Goal: Task Accomplishment & Management: Use online tool/utility

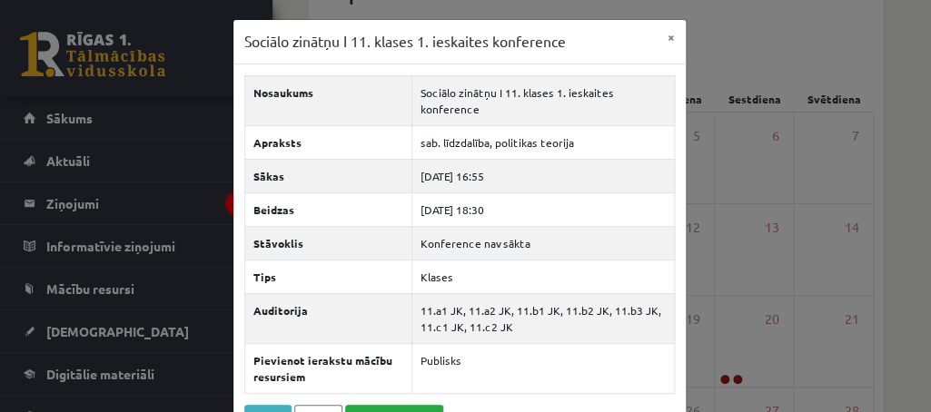
scroll to position [74, 0]
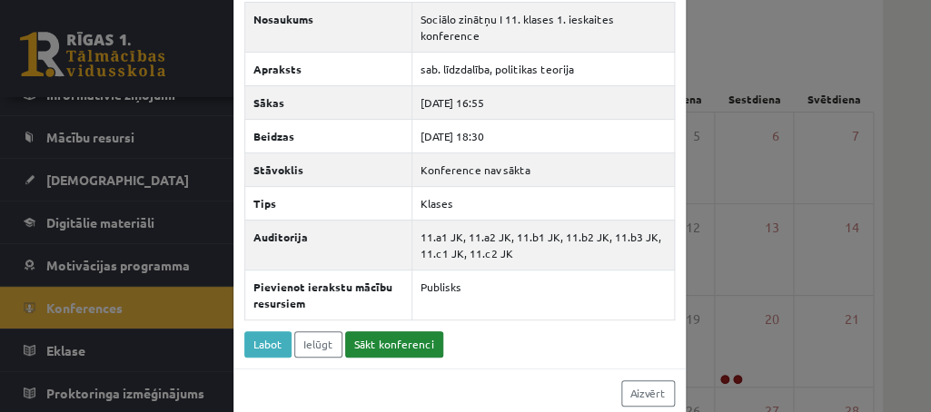
click at [359, 342] on link "Sākt konferenci" at bounding box center [394, 345] width 98 height 26
click at [385, 345] on link "Sākt konferenci" at bounding box center [394, 345] width 98 height 26
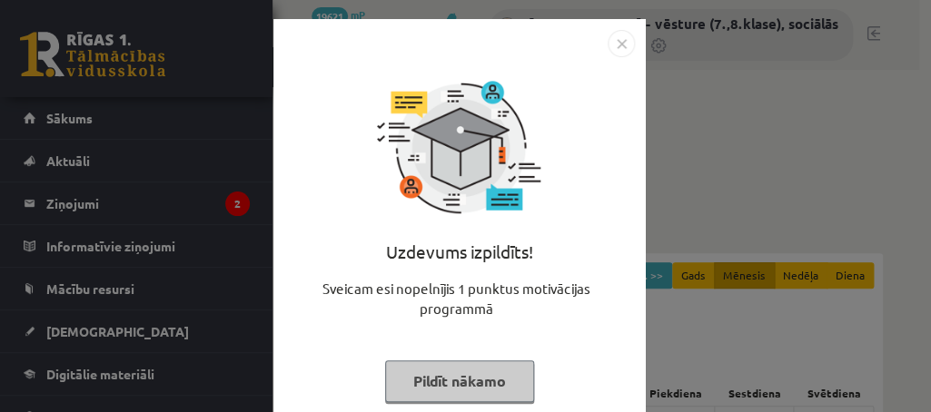
click at [411, 391] on button "Pildīt nākamo" at bounding box center [459, 382] width 149 height 42
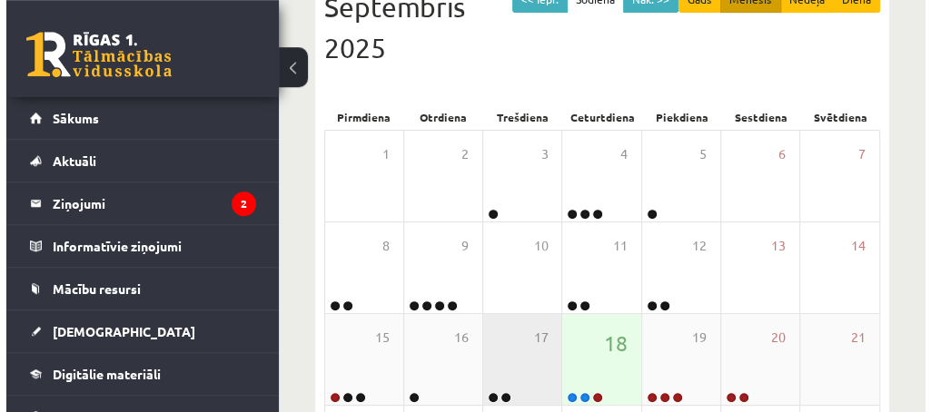
scroll to position [294, 0]
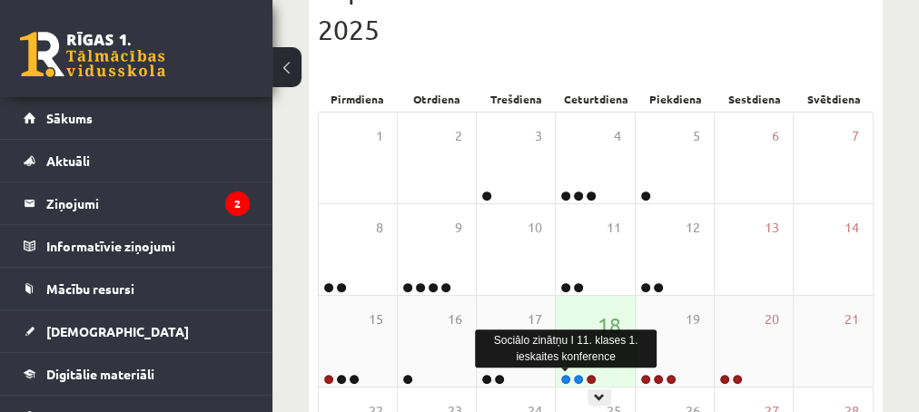
click at [562, 380] on link at bounding box center [565, 379] width 11 height 11
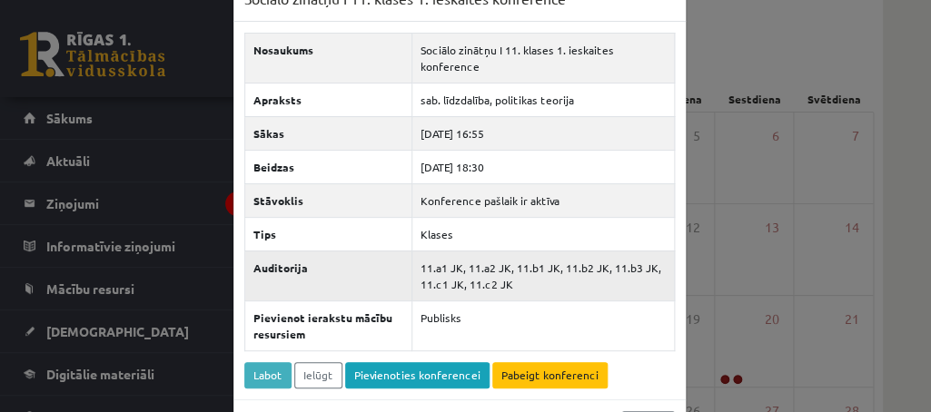
scroll to position [74, 0]
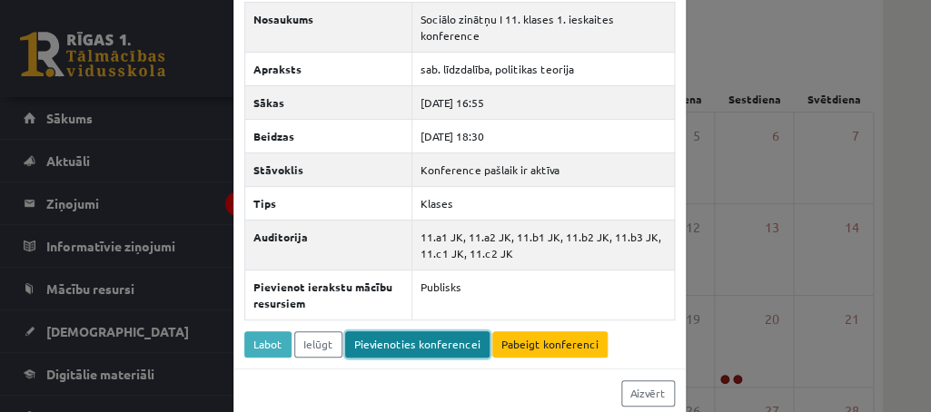
click at [383, 339] on link "Pievienoties konferencei" at bounding box center [417, 345] width 144 height 26
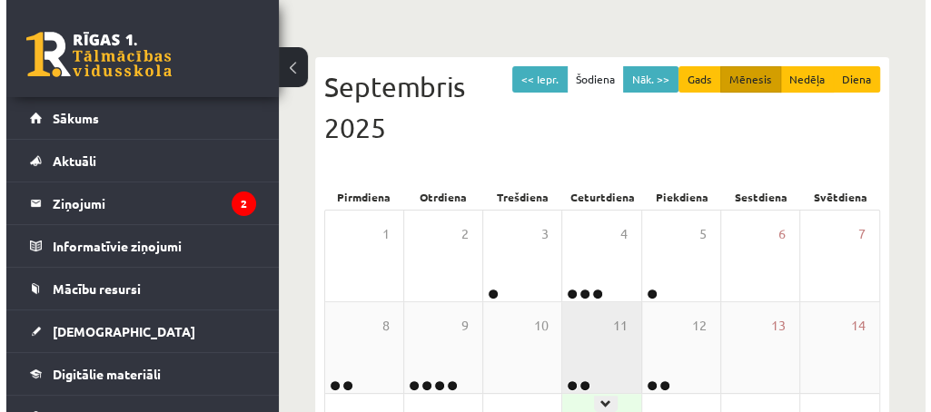
scroll to position [392, 0]
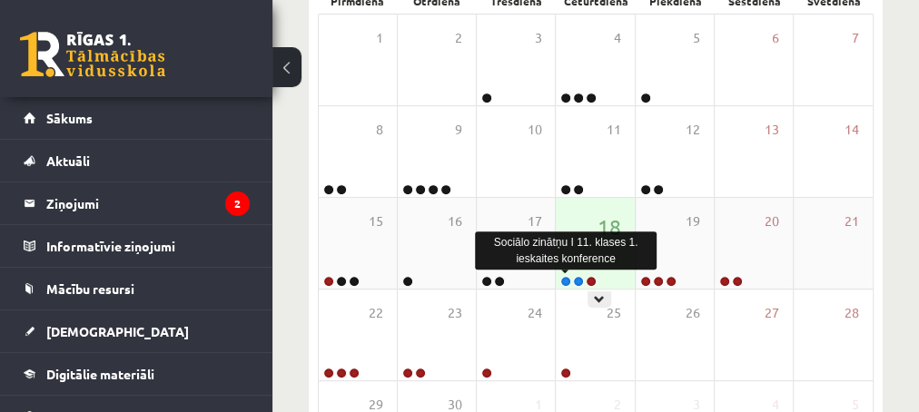
click at [565, 280] on link at bounding box center [565, 281] width 11 height 11
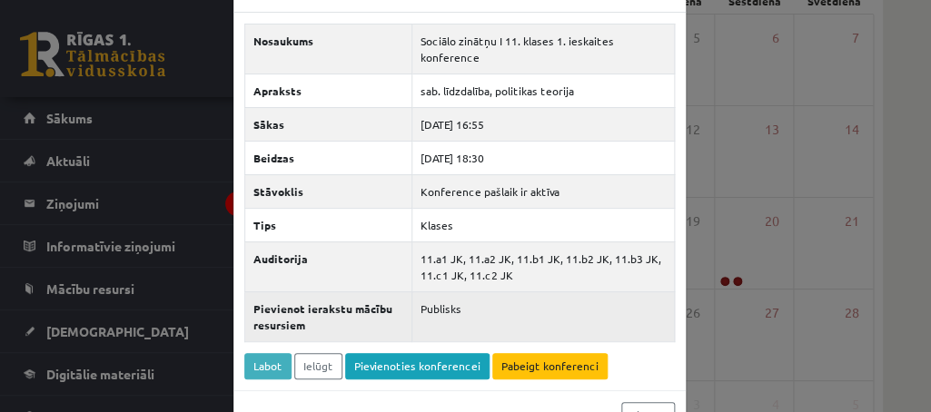
scroll to position [74, 0]
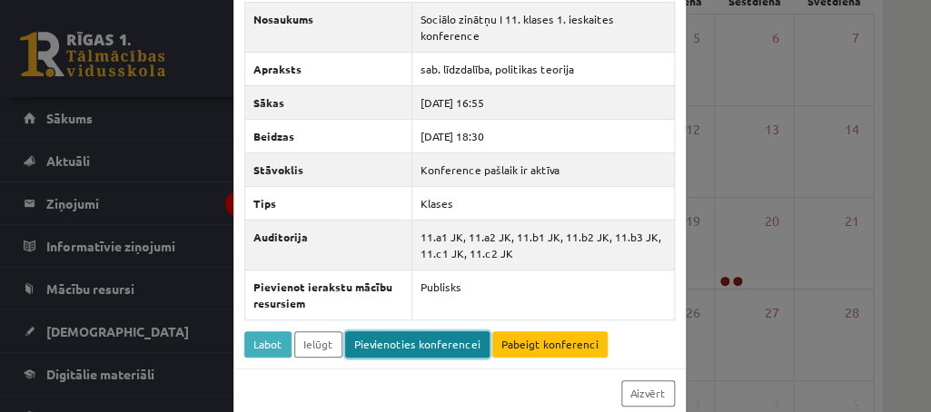
click at [426, 340] on link "Pievienoties konferencei" at bounding box center [417, 345] width 144 height 26
